Goal: Task Accomplishment & Management: Manage account settings

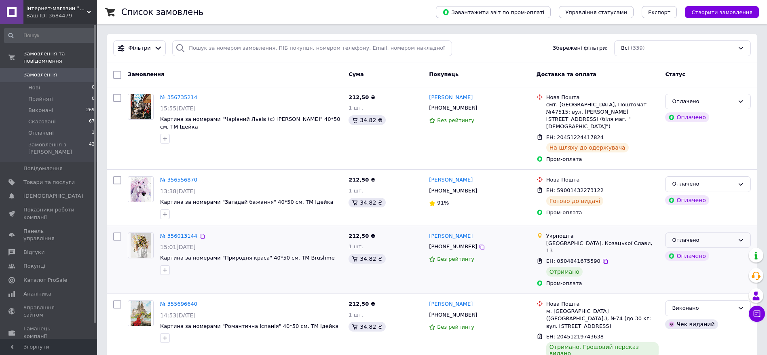
click at [733, 236] on div "Оплачено" at bounding box center [703, 240] width 62 height 8
click at [702, 265] on li "Виконано" at bounding box center [708, 272] width 85 height 15
click at [61, 193] on span "[DEMOGRAPHIC_DATA]" at bounding box center [48, 196] width 51 height 7
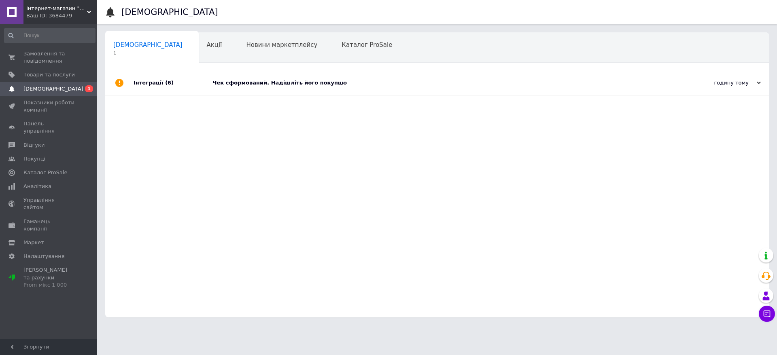
click at [359, 84] on div "Чек сформований. Надішліть його покупцю" at bounding box center [445, 82] width 467 height 7
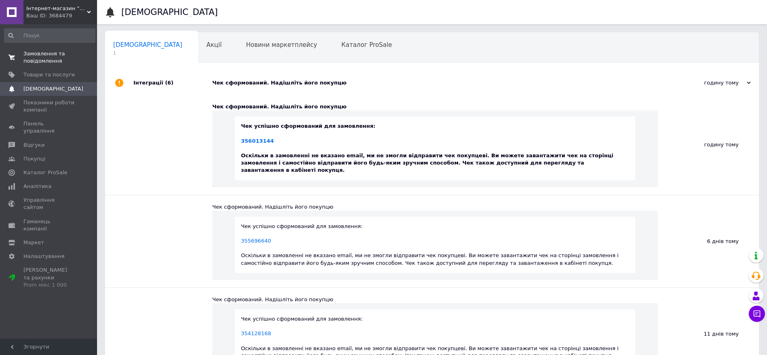
click at [40, 59] on span "Замовлення та повідомлення" at bounding box center [48, 57] width 51 height 15
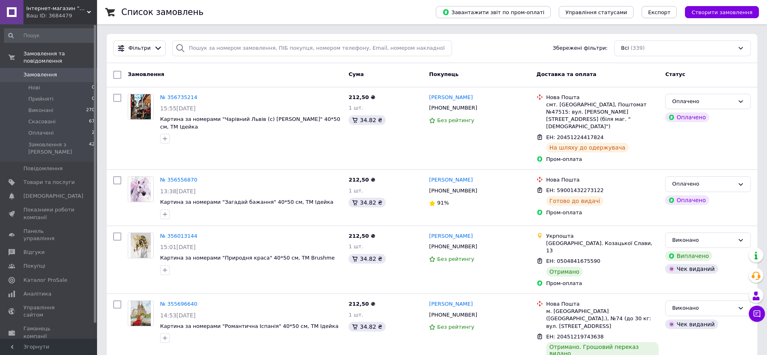
click at [381, 12] on div "Список замовлень" at bounding box center [270, 12] width 299 height 24
